Goal: Communication & Community: Answer question/provide support

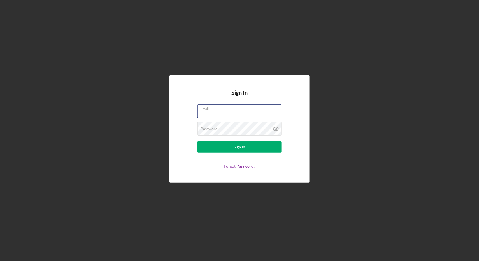
type input "[EMAIL_ADDRESS][DOMAIN_NAME]"
click at [240, 147] on button "Sign In" at bounding box center [240, 146] width 84 height 11
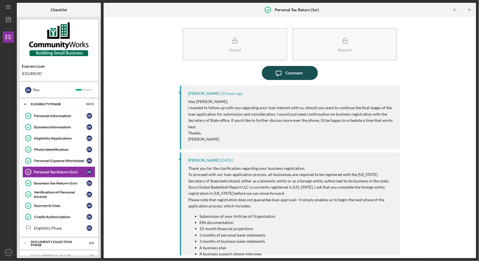
click at [290, 78] on div "Comment" at bounding box center [294, 73] width 17 height 14
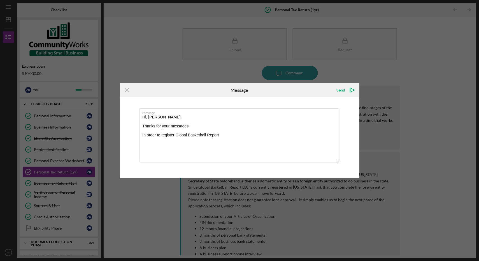
drag, startPoint x: 223, startPoint y: 134, endPoint x: 138, endPoint y: 135, distance: 84.9
click at [138, 135] on div "Message Hi, [PERSON_NAME], Thanks for your messages. In order to register Globa…" at bounding box center [240, 137] width 240 height 81
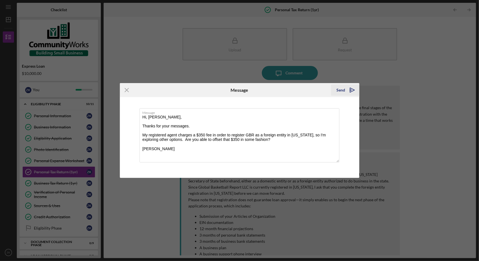
type textarea "Hi, [PERSON_NAME], Thanks for your messages. My registered agent charges a $350…"
click at [333, 91] on button "Send Icon/icon-invite-send" at bounding box center [345, 89] width 28 height 11
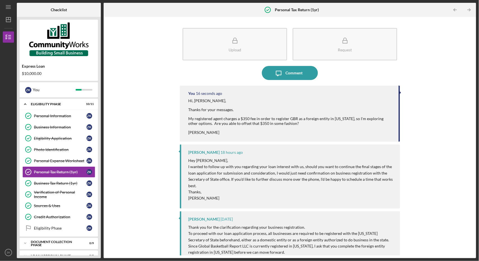
click at [142, 80] on div "Upload Request Icon/Message Comment You 16 seconds ago Hi, [PERSON_NAME], Thank…" at bounding box center [290, 137] width 367 height 235
